Goal: Information Seeking & Learning: Learn about a topic

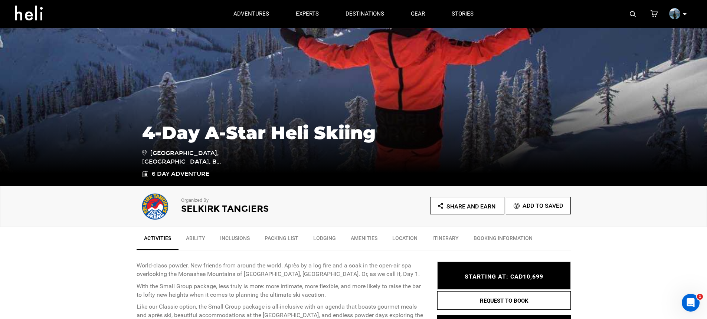
click at [633, 16] on img at bounding box center [633, 14] width 6 height 6
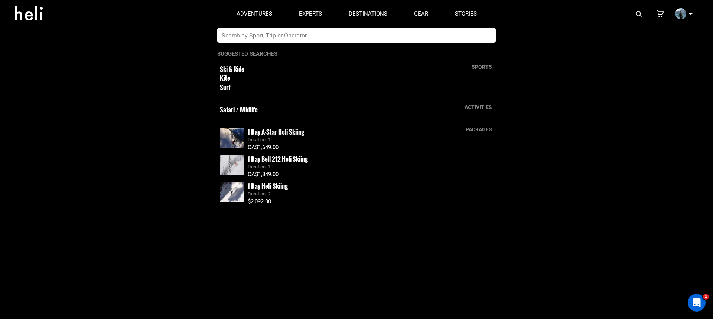
click at [315, 39] on input "text" at bounding box center [348, 35] width 263 height 15
type input "silvertip"
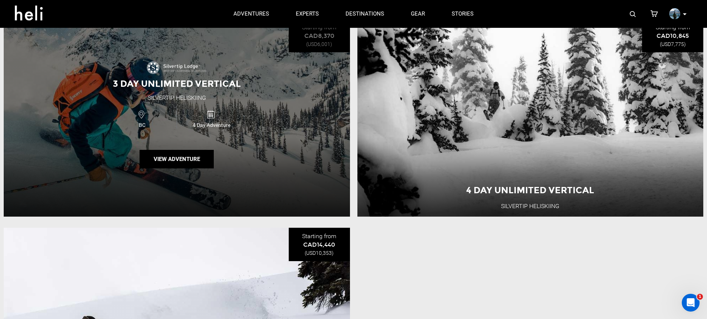
click at [282, 138] on div "3 Day Unlimited Vertical Silvertip Heliskiing BC 4 Day Adventure View Adventure" at bounding box center [177, 118] width 346 height 198
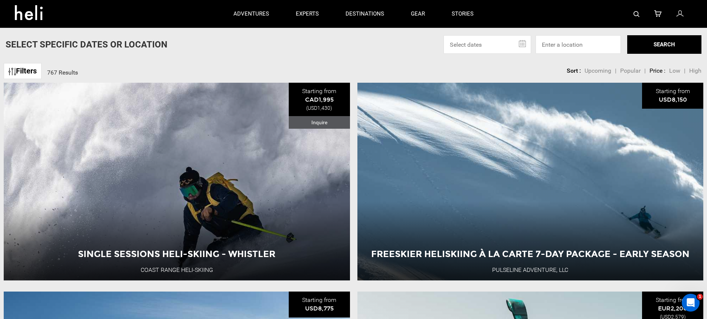
scroll to position [16, 0]
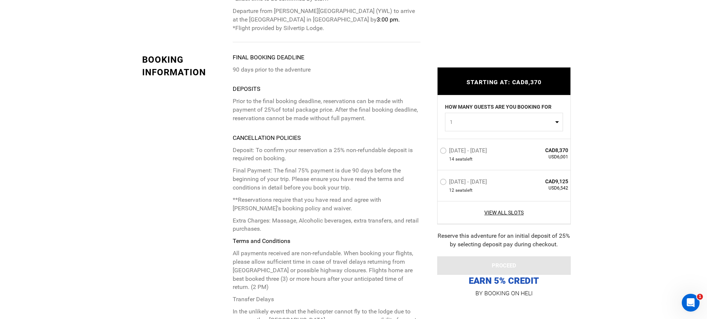
scroll to position [2321, 0]
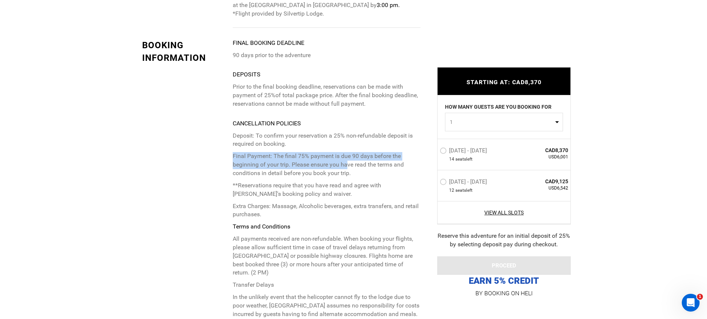
drag, startPoint x: 234, startPoint y: 124, endPoint x: 346, endPoint y: 129, distance: 112.6
click at [346, 152] on p "Final Payment: The final 75% payment is due 90 days before the beginning of you…" at bounding box center [326, 165] width 187 height 26
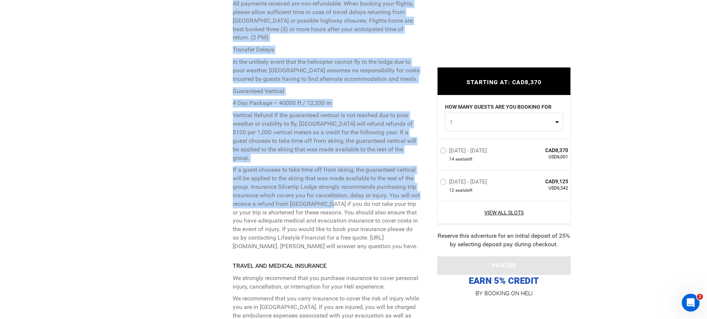
scroll to position [2561, 0]
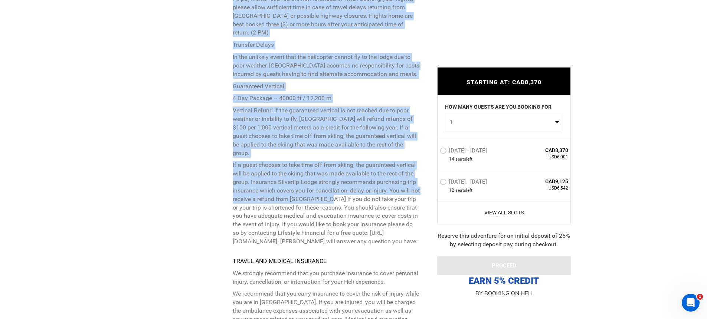
drag, startPoint x: 233, startPoint y: 84, endPoint x: 343, endPoint y: 202, distance: 161.3
click at [343, 202] on p "Deposit: To confirm your reservation a 25% non-refundable deposit is required o…" at bounding box center [326, 69] width 187 height 355
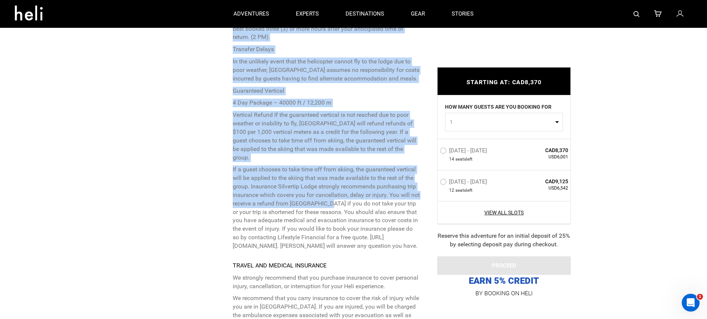
copy p "**Reservations require that you have read and agree with Silvertip's booking po…"
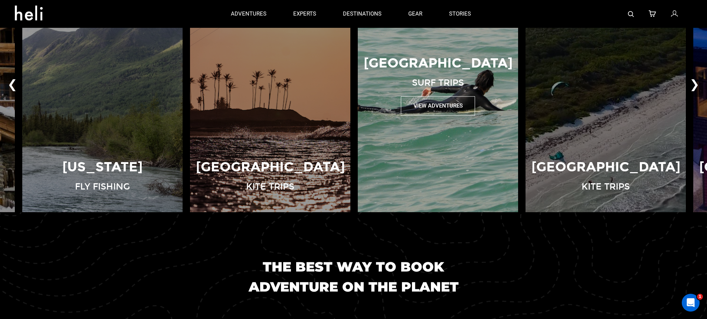
scroll to position [577, 0]
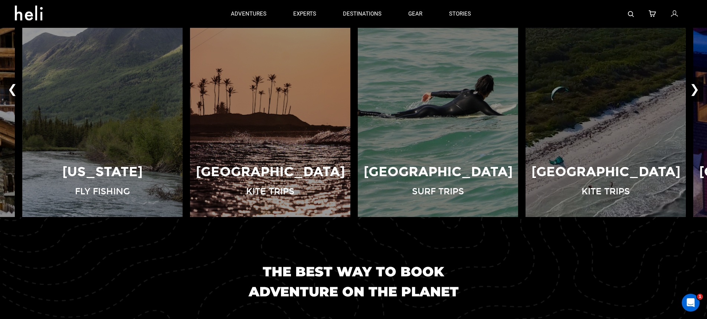
click at [697, 87] on button "❯" at bounding box center [694, 89] width 17 height 25
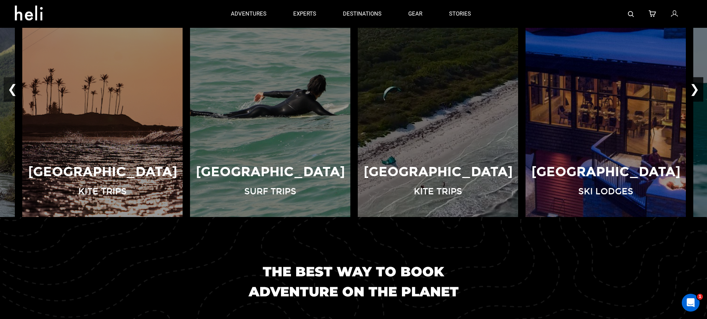
click at [695, 87] on button "❯" at bounding box center [694, 89] width 17 height 25
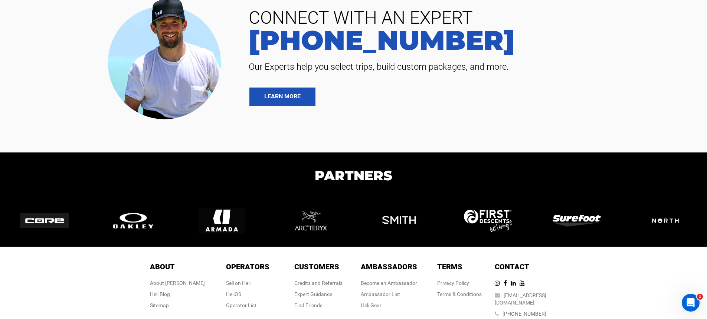
scroll to position [1717, 0]
